Goal: Transaction & Acquisition: Purchase product/service

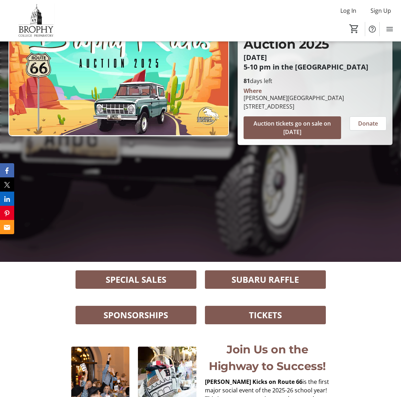
scroll to position [169, 0]
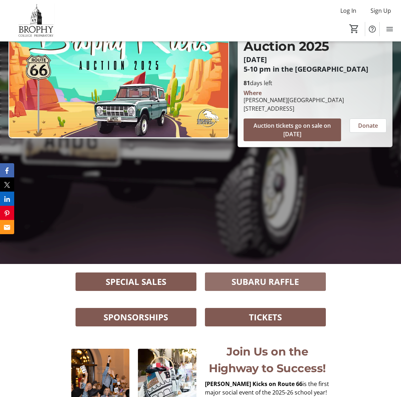
click at [264, 287] on span "SUBARU RAFFLE" at bounding box center [264, 281] width 67 height 13
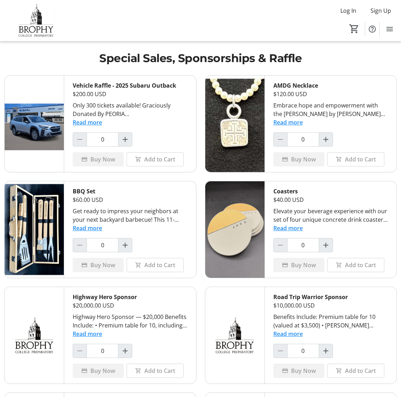
click at [79, 123] on button "Read more" at bounding box center [87, 122] width 29 height 9
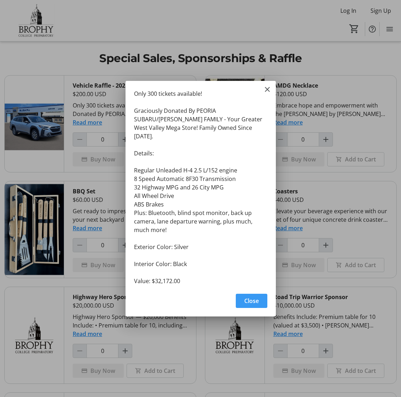
click at [259, 296] on span "button" at bounding box center [252, 300] width 32 height 17
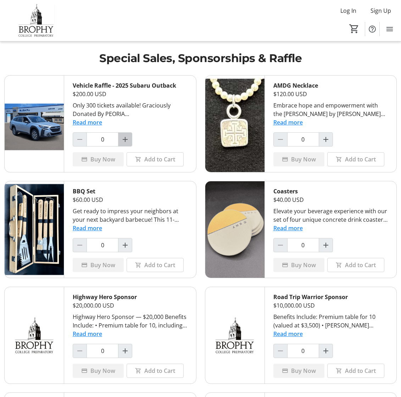
click at [123, 139] on mat-icon "Increment by one" at bounding box center [125, 139] width 9 height 9
type input "1"
click at [153, 158] on span "Add to Cart" at bounding box center [159, 159] width 31 height 9
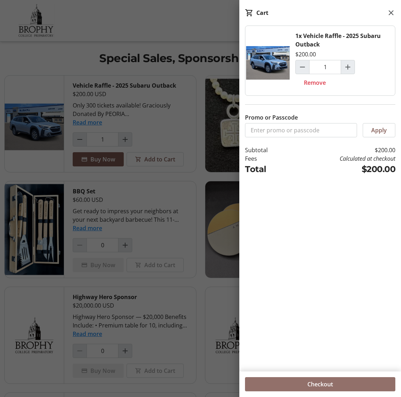
click at [314, 385] on span "Checkout" at bounding box center [320, 384] width 26 height 9
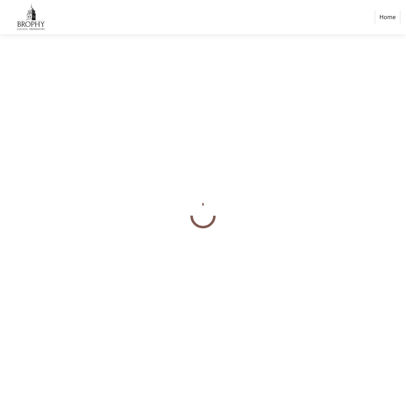
select select "US"
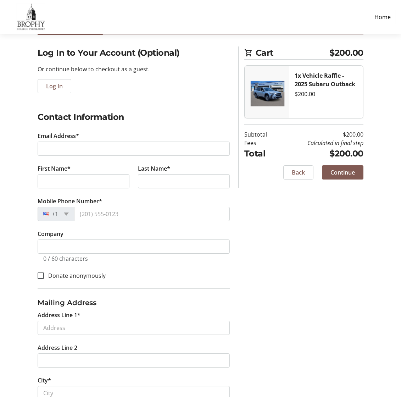
scroll to position [33, 0]
